Goal: Communication & Community: Connect with others

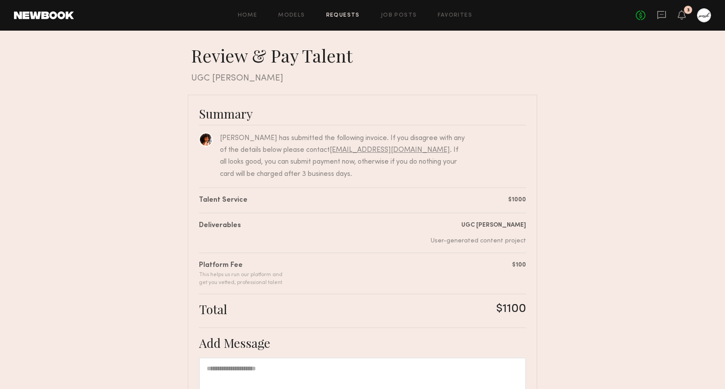
click at [701, 16] on div at bounding box center [704, 15] width 14 height 14
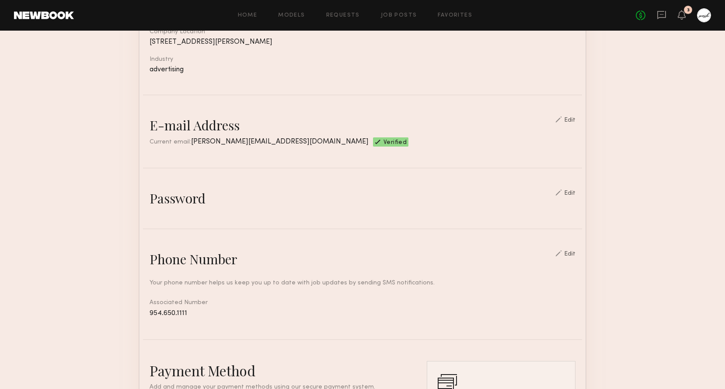
scroll to position [305, 0]
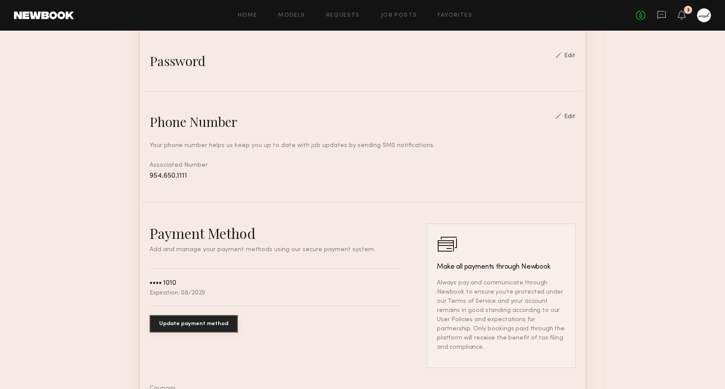
click at [202, 320] on button "Update payment method" at bounding box center [193, 323] width 88 height 17
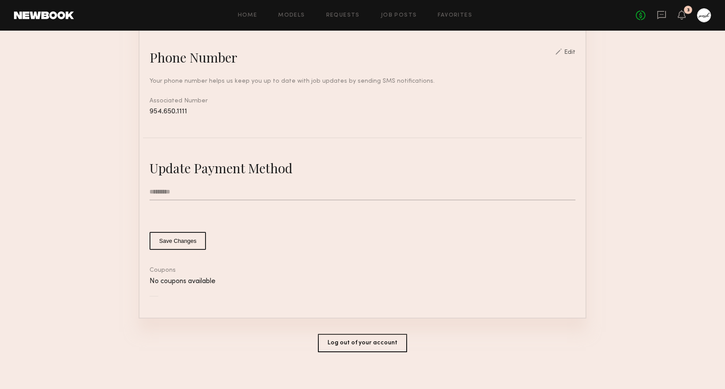
scroll to position [375, 0]
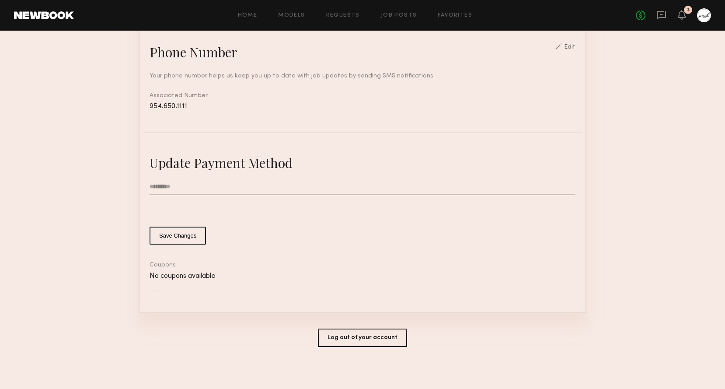
click at [269, 185] on input "text" at bounding box center [362, 186] width 426 height 17
type input "**********"
click at [189, 236] on button "Save Changes" at bounding box center [177, 235] width 56 height 18
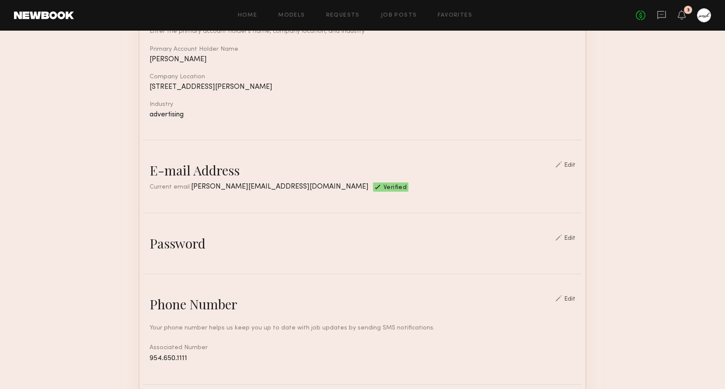
scroll to position [0, 0]
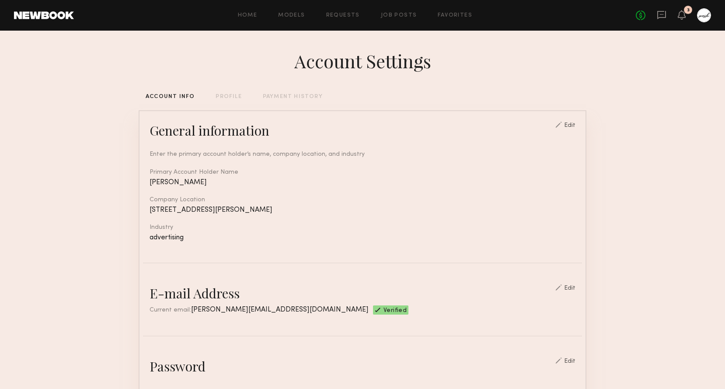
click at [343, 66] on div "Account Settings" at bounding box center [362, 61] width 137 height 24
click at [658, 16] on icon at bounding box center [662, 15] width 10 height 10
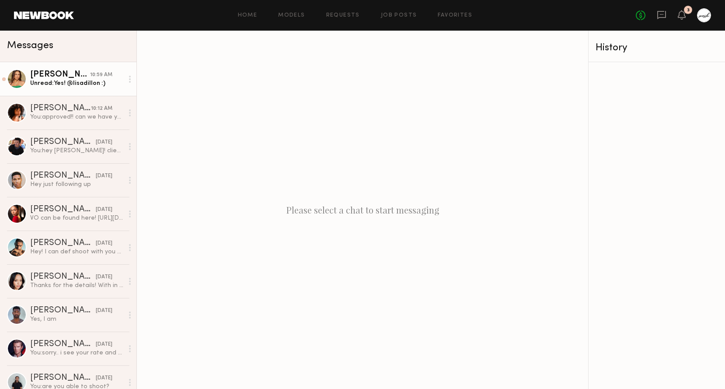
click at [86, 79] on div "Lisa D." at bounding box center [60, 74] width 60 height 9
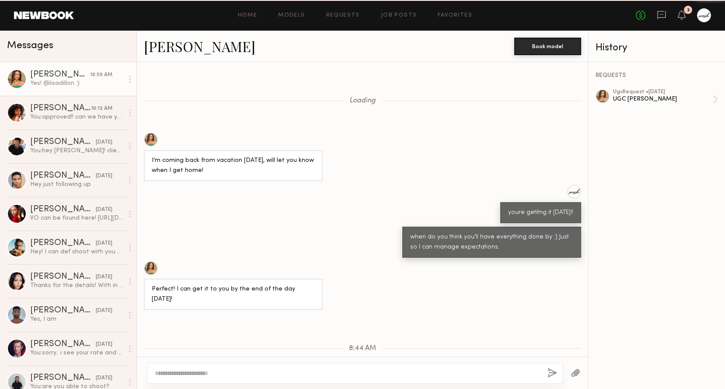
scroll to position [236, 0]
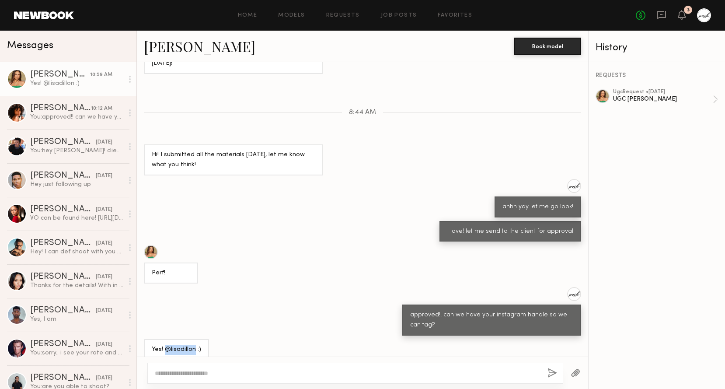
drag, startPoint x: 195, startPoint y: 337, endPoint x: 166, endPoint y: 336, distance: 29.3
click at [166, 344] on div "Yes! @lisadillon :)" at bounding box center [176, 349] width 49 height 10
copy div "@lisadillon"
click at [79, 111] on div "Emely M." at bounding box center [60, 108] width 61 height 9
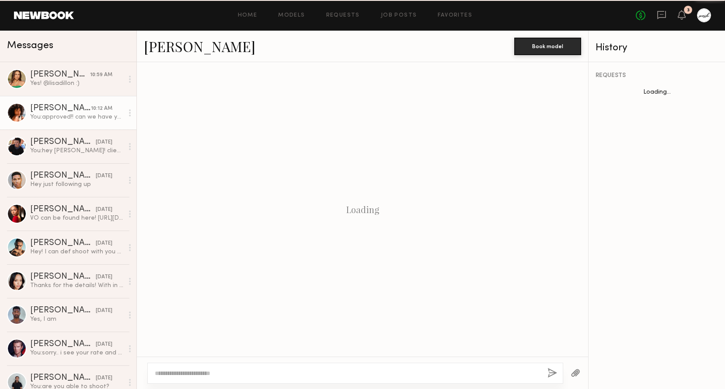
scroll to position [395, 0]
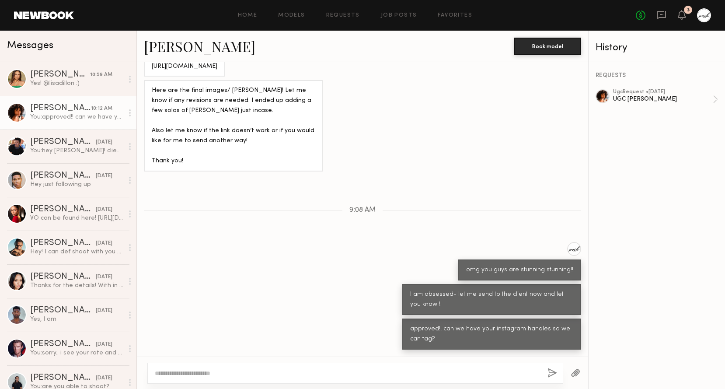
click at [188, 46] on link "Emely M." at bounding box center [199, 46] width 111 height 19
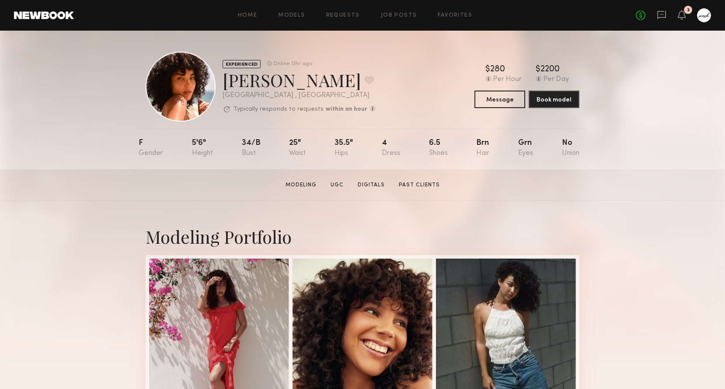
click at [58, 15] on link at bounding box center [44, 15] width 60 height 8
